Goal: Task Accomplishment & Management: Use online tool/utility

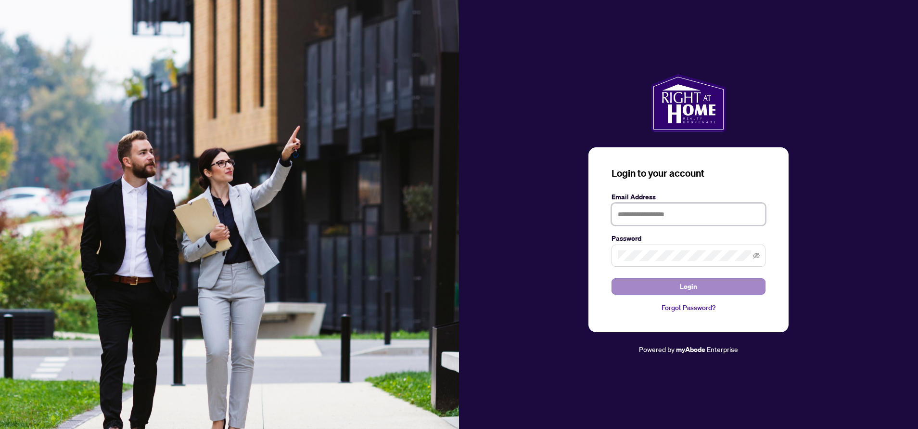
type input "**********"
click at [650, 282] on button "Login" at bounding box center [689, 286] width 154 height 16
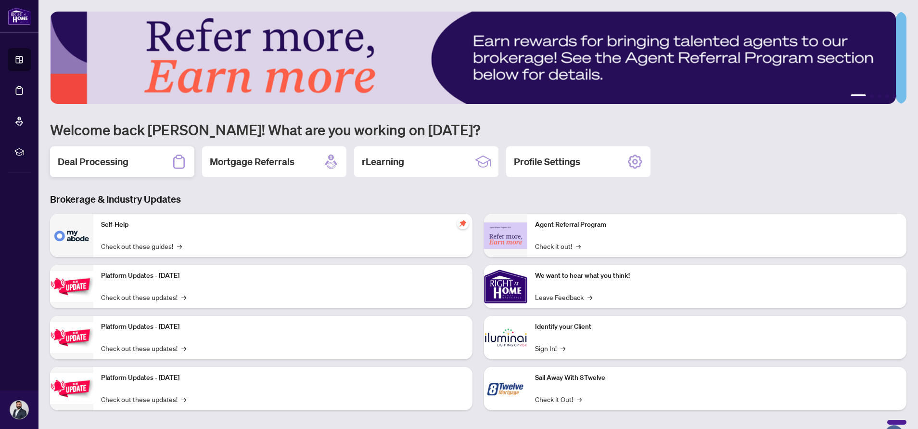
click at [137, 160] on div "Deal Processing" at bounding box center [122, 161] width 144 height 31
